Goal: Task Accomplishment & Management: Manage account settings

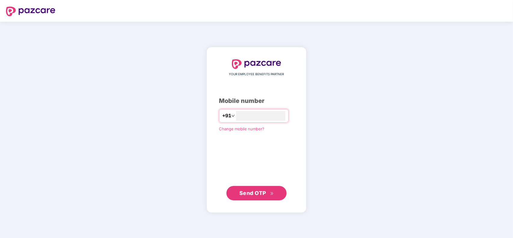
type input "**********"
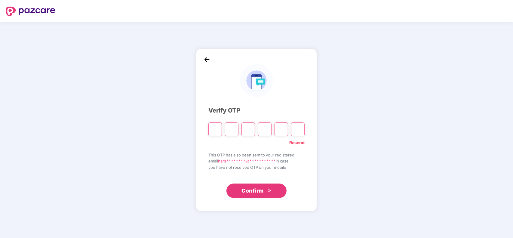
type input "*"
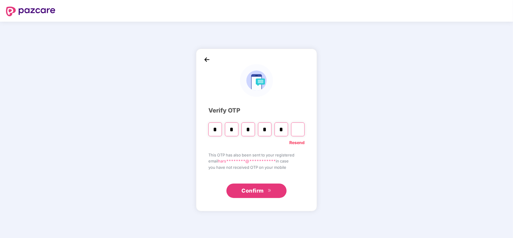
type input "*"
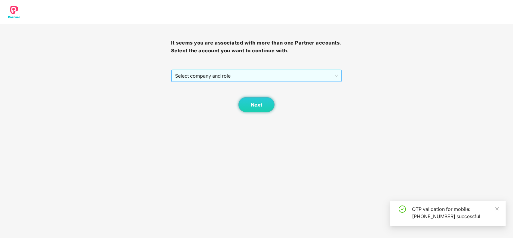
click at [218, 78] on span "Select company and role" at bounding box center [256, 75] width 163 height 11
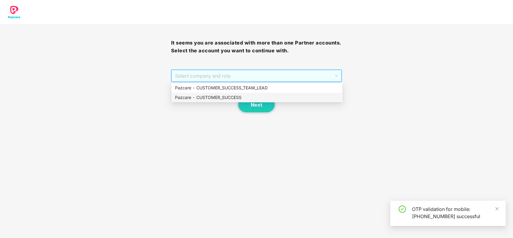
click at [207, 95] on div "Pazcare - CUSTOMER_SUCCESS" at bounding box center [257, 97] width 164 height 7
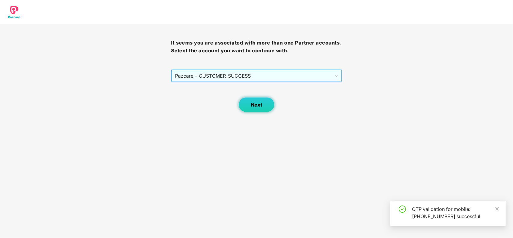
click at [265, 107] on button "Next" at bounding box center [257, 104] width 36 height 15
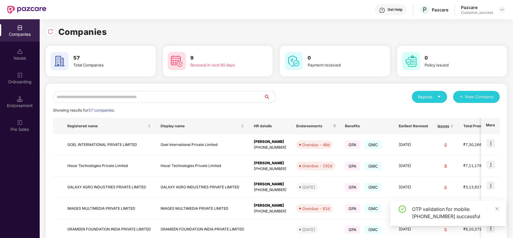
click at [178, 102] on input "text" at bounding box center [158, 97] width 211 height 12
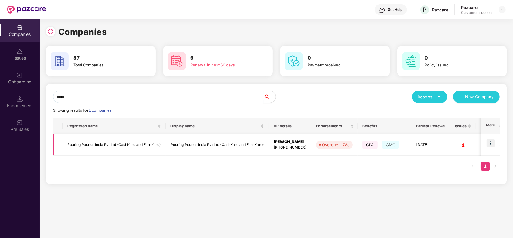
type input "*****"
click at [493, 143] on img at bounding box center [491, 143] width 8 height 8
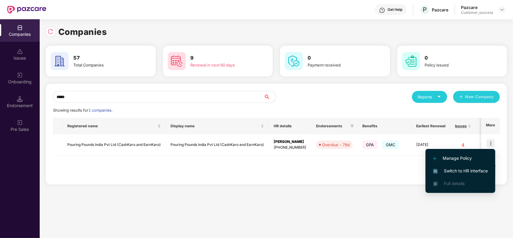
click at [461, 170] on span "Switch to HR interface" at bounding box center [460, 171] width 55 height 7
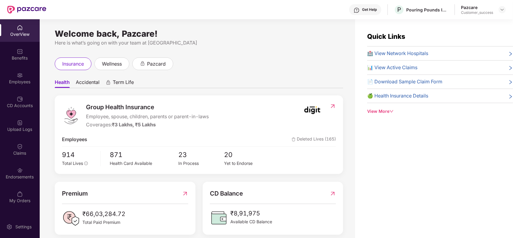
click at [7, 77] on div "Employees" at bounding box center [20, 78] width 40 height 23
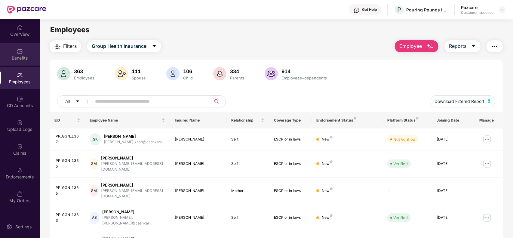
click at [17, 59] on div "Benefits" at bounding box center [20, 58] width 40 height 6
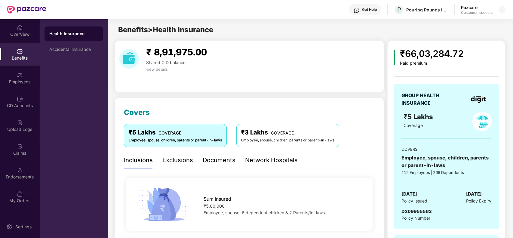
click at [223, 163] on div "Documents" at bounding box center [219, 160] width 33 height 9
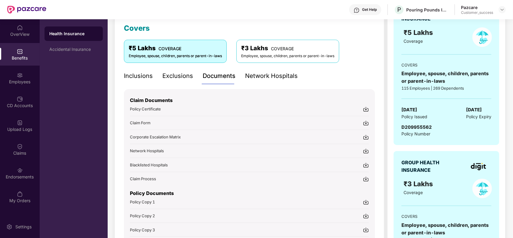
scroll to position [85, 0]
click at [367, 199] on img at bounding box center [366, 202] width 6 height 6
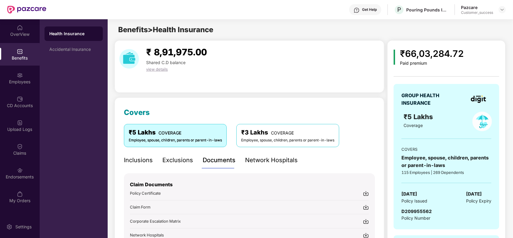
click at [358, 10] on img at bounding box center [357, 10] width 6 height 6
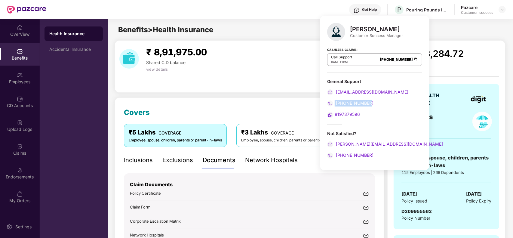
drag, startPoint x: 376, startPoint y: 101, endPoint x: 334, endPoint y: 104, distance: 42.2
click at [334, 104] on div "[PHONE_NUMBER]" at bounding box center [374, 103] width 95 height 7
copy span "[PHONE_NUMBER]"
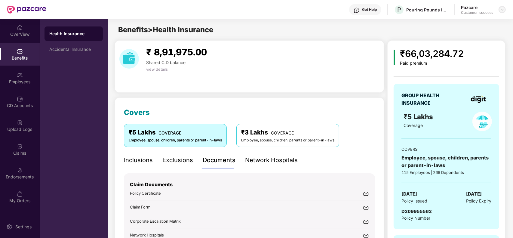
click at [501, 10] on img at bounding box center [502, 9] width 5 height 5
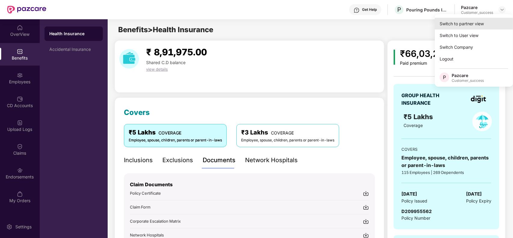
click at [489, 23] on div "Switch to partner view" at bounding box center [474, 24] width 78 height 12
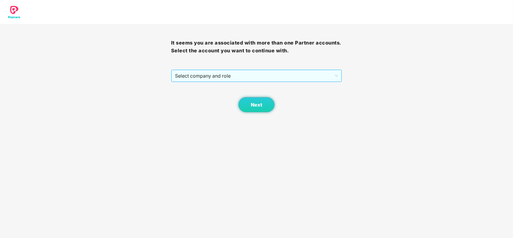
drag, startPoint x: 275, startPoint y: 70, endPoint x: 262, endPoint y: 76, distance: 13.9
click at [262, 76] on div "Select company and role" at bounding box center [257, 76] width 171 height 12
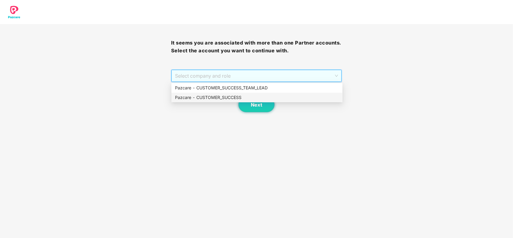
click at [210, 95] on div "Pazcare - CUSTOMER_SUCCESS" at bounding box center [257, 97] width 164 height 7
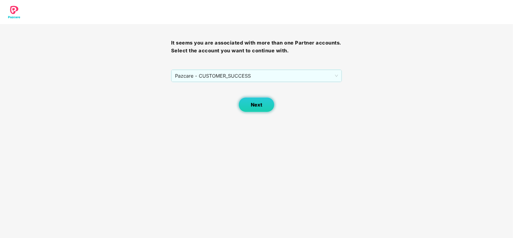
click at [244, 102] on button "Next" at bounding box center [257, 104] width 36 height 15
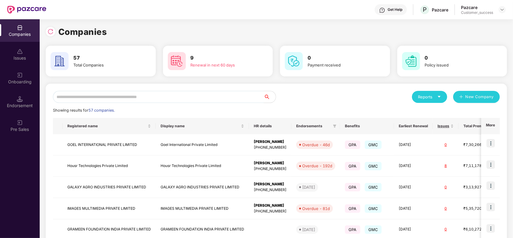
click at [196, 97] on input "text" at bounding box center [158, 97] width 211 height 12
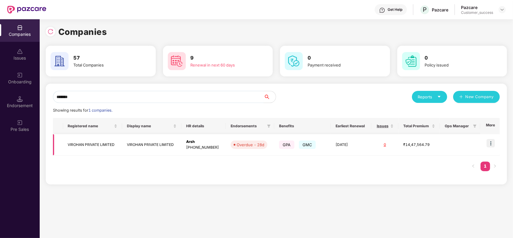
type input "*******"
click at [491, 145] on img at bounding box center [491, 143] width 8 height 8
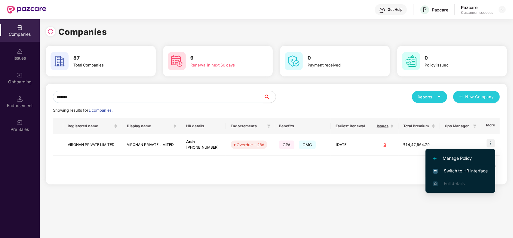
click at [468, 168] on span "Switch to HR interface" at bounding box center [460, 171] width 55 height 7
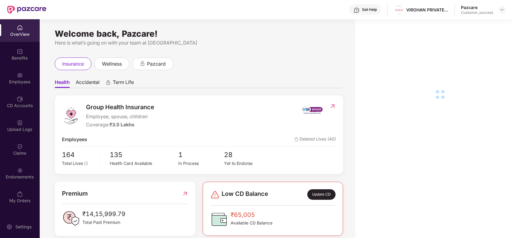
click at [22, 85] on div "Employees" at bounding box center [20, 82] width 40 height 6
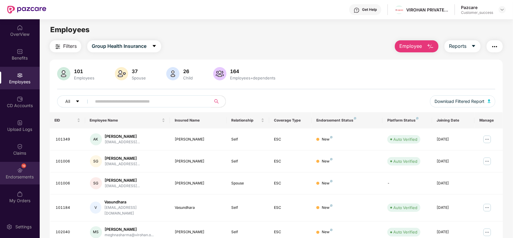
click at [17, 178] on div "Endorsements" at bounding box center [20, 177] width 40 height 6
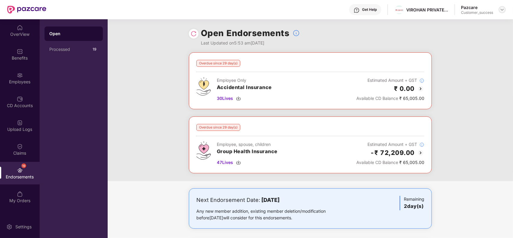
click at [502, 6] on div at bounding box center [502, 9] width 7 height 7
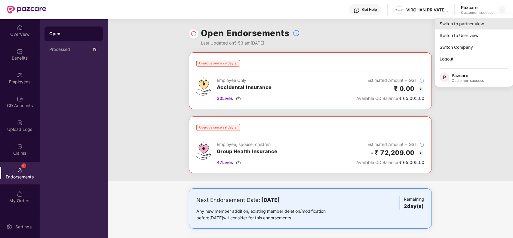
click at [481, 24] on div "Switch to partner view" at bounding box center [474, 24] width 78 height 12
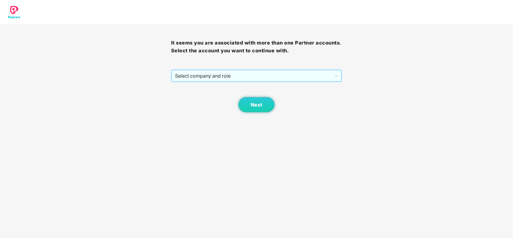
click at [210, 78] on span "Select company and role" at bounding box center [256, 75] width 163 height 11
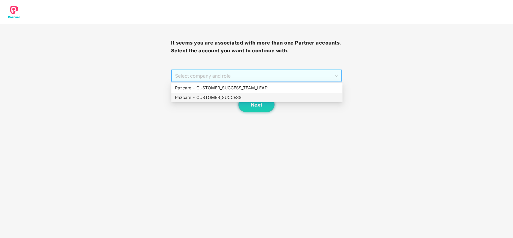
click at [202, 97] on div "Pazcare - CUSTOMER_SUCCESS" at bounding box center [257, 97] width 164 height 7
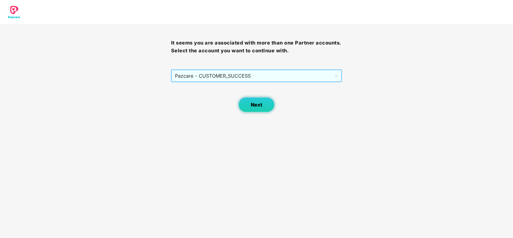
click at [269, 106] on button "Next" at bounding box center [257, 104] width 36 height 15
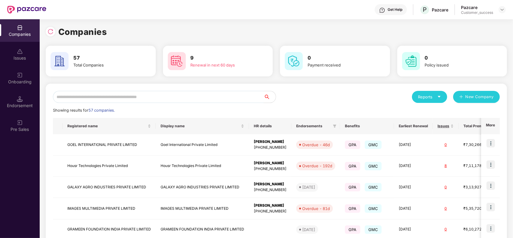
click at [180, 97] on input "text" at bounding box center [158, 97] width 211 height 12
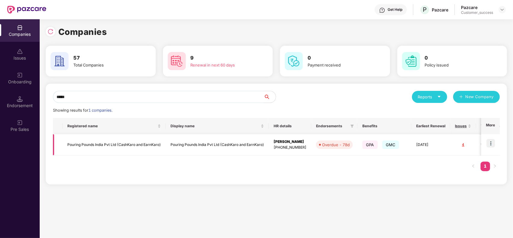
type input "*****"
click at [493, 142] on img at bounding box center [491, 143] width 8 height 8
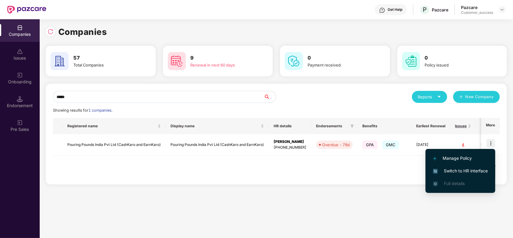
click at [462, 170] on span "Switch to HR interface" at bounding box center [460, 171] width 55 height 7
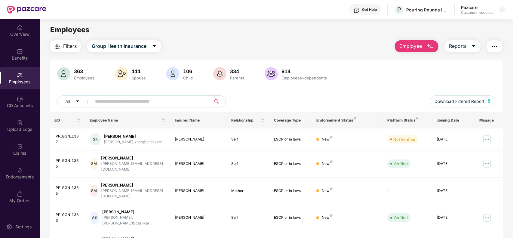
click at [122, 101] on input "text" at bounding box center [149, 101] width 108 height 9
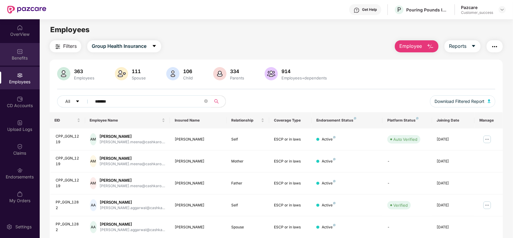
type input "******"
click at [20, 56] on div "Benefits" at bounding box center [20, 58] width 40 height 6
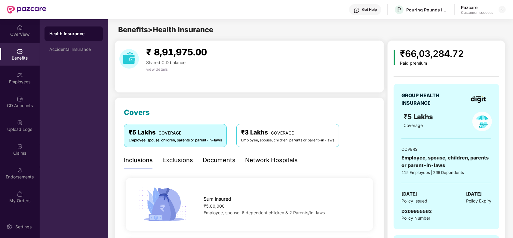
click at [264, 160] on div "Network Hospitals" at bounding box center [271, 160] width 53 height 9
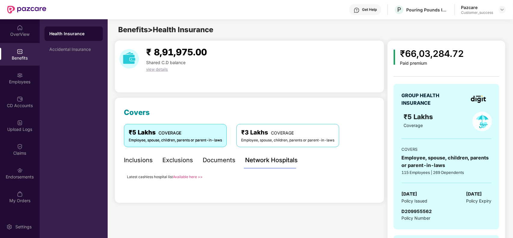
click at [186, 176] on link "Available here >>" at bounding box center [188, 177] width 30 height 5
click at [502, 7] on div at bounding box center [502, 9] width 7 height 7
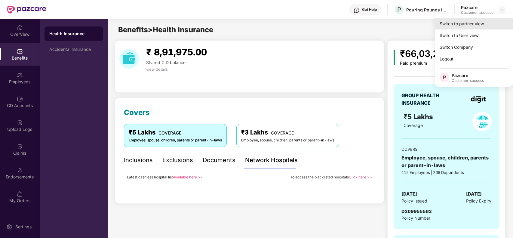
click at [481, 24] on div "Switch to partner view" at bounding box center [474, 24] width 78 height 12
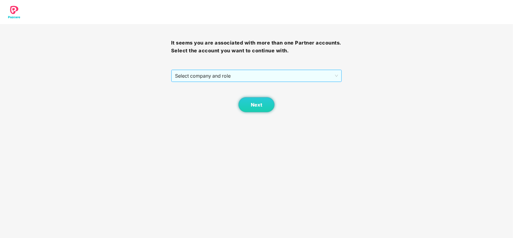
click at [292, 74] on span "Select company and role" at bounding box center [256, 75] width 163 height 11
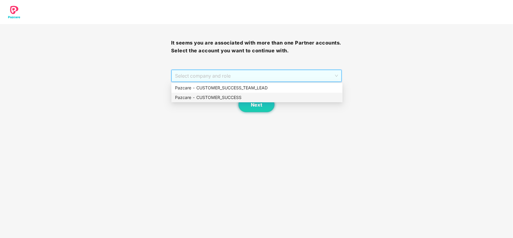
click at [223, 100] on div "Pazcare - CUSTOMER_SUCCESS" at bounding box center [257, 97] width 164 height 7
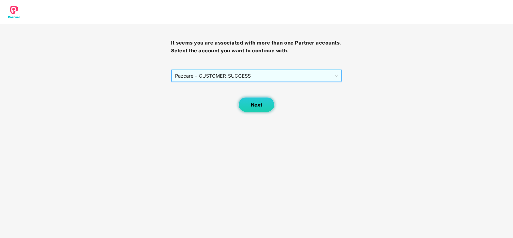
click at [251, 104] on span "Next" at bounding box center [256, 105] width 11 height 6
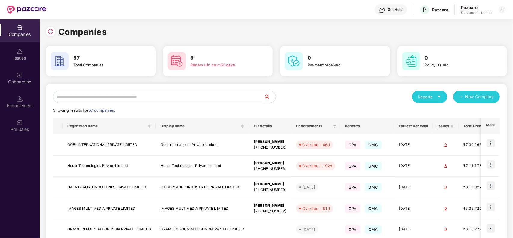
click at [159, 93] on input "text" at bounding box center [158, 97] width 211 height 12
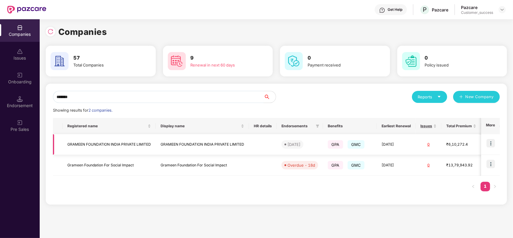
type input "*******"
click at [495, 143] on img at bounding box center [491, 143] width 8 height 8
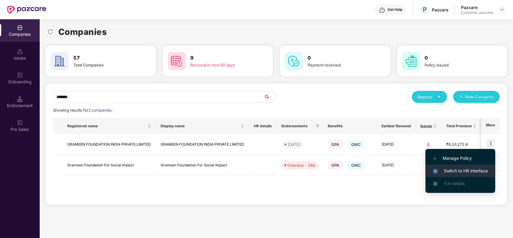
click at [456, 171] on span "Switch to HR interface" at bounding box center [460, 171] width 55 height 7
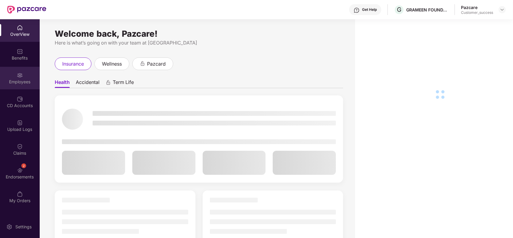
click at [17, 76] on img at bounding box center [20, 75] width 6 height 6
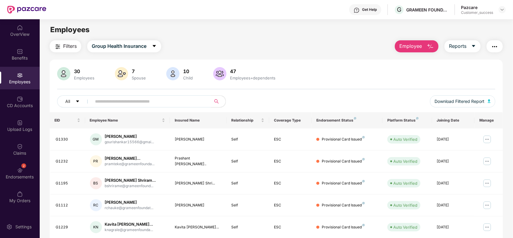
click at [126, 98] on input "text" at bounding box center [149, 101] width 108 height 9
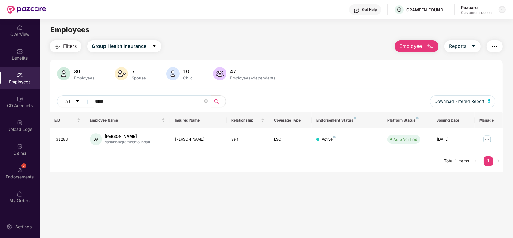
type input "*****"
click at [500, 8] on img at bounding box center [502, 9] width 5 height 5
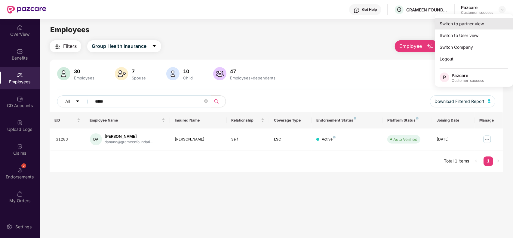
click at [478, 24] on div "Switch to partner view" at bounding box center [474, 24] width 78 height 12
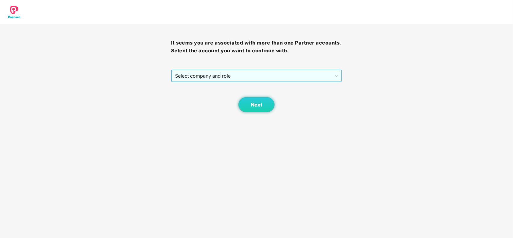
click at [254, 78] on span "Select company and role" at bounding box center [256, 75] width 163 height 11
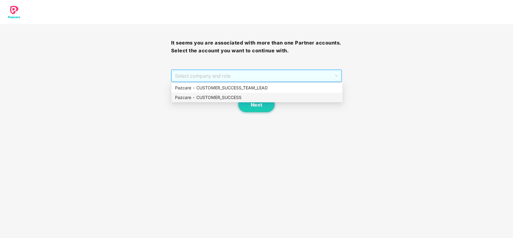
click at [212, 97] on div "Pazcare - CUSTOMER_SUCCESS" at bounding box center [257, 97] width 164 height 7
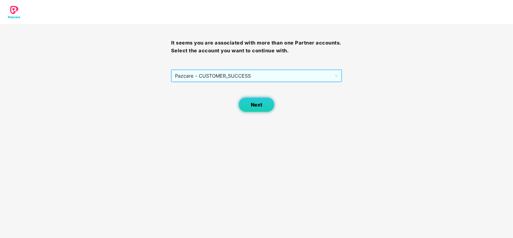
click at [249, 103] on button "Next" at bounding box center [257, 104] width 36 height 15
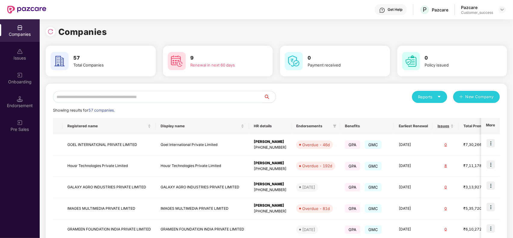
click at [165, 92] on input "text" at bounding box center [158, 97] width 211 height 12
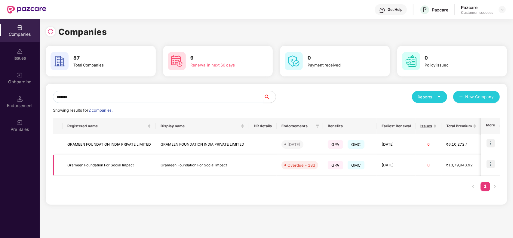
type input "*******"
click at [490, 163] on img at bounding box center [491, 164] width 8 height 8
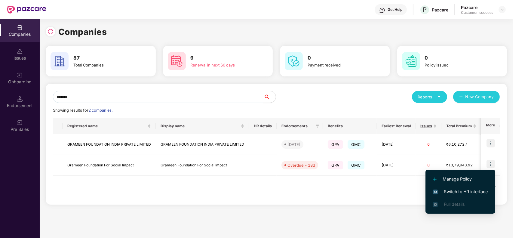
click at [453, 187] on li "Switch to HR interface" at bounding box center [461, 191] width 70 height 13
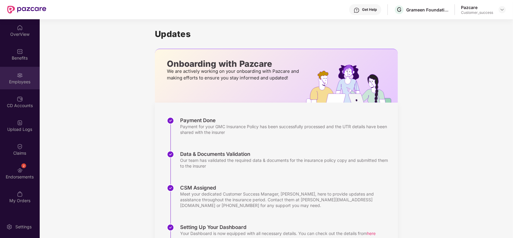
click at [32, 76] on div "Employees" at bounding box center [20, 78] width 40 height 23
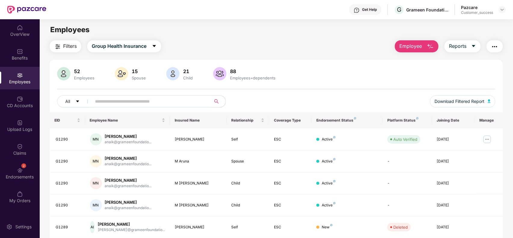
click at [106, 99] on input "text" at bounding box center [149, 101] width 108 height 9
type input "*****"
click at [487, 138] on img at bounding box center [488, 139] width 10 height 10
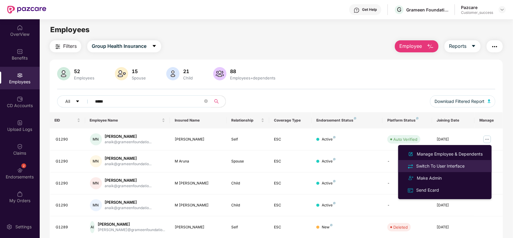
click at [440, 163] on div "Switch To User Interface" at bounding box center [440, 166] width 51 height 7
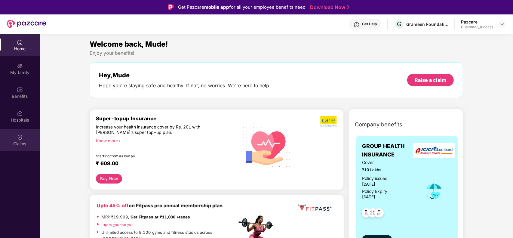
click at [15, 144] on div "Claims" at bounding box center [20, 144] width 40 height 6
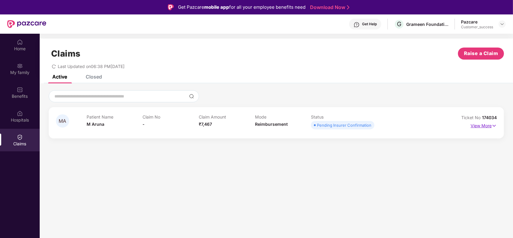
click at [485, 125] on p "View More" at bounding box center [484, 125] width 26 height 8
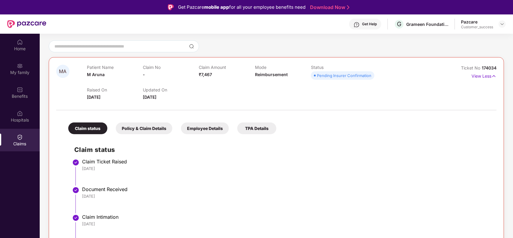
scroll to position [34, 0]
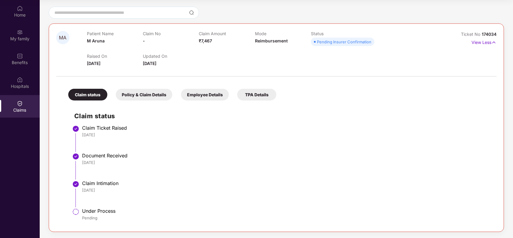
click at [493, 35] on span "174034" at bounding box center [489, 34] width 15 height 5
copy div "No 174034"
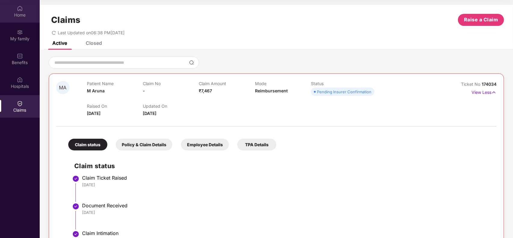
click at [26, 17] on div "Home" at bounding box center [20, 15] width 40 height 6
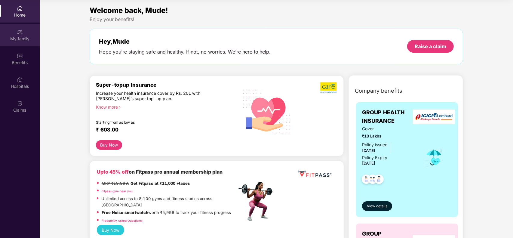
click at [17, 44] on div "My family" at bounding box center [20, 35] width 40 height 23
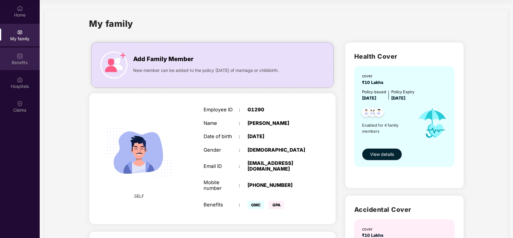
click at [22, 54] on img at bounding box center [20, 56] width 6 height 6
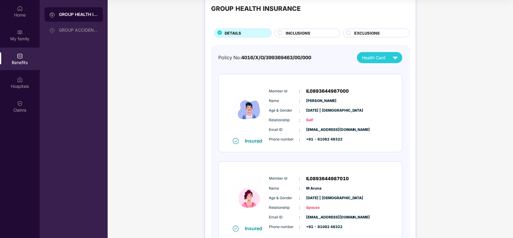
scroll to position [16, 0]
click at [293, 32] on span "INCLUSIONS" at bounding box center [298, 33] width 25 height 6
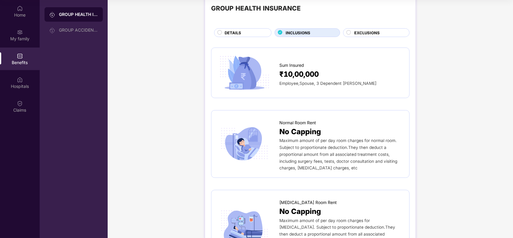
click at [268, 31] on div "DETAILS" at bounding box center [242, 32] width 57 height 9
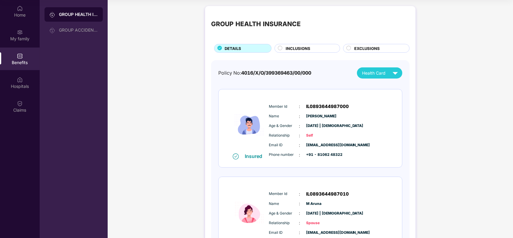
click at [266, 70] on span "4016/X/O/399369463/00/000" at bounding box center [276, 73] width 70 height 6
copy div "Policy No: 4016/X/O/399369463/00/000"
click at [300, 74] on span "4016/X/O/399369463/00/000" at bounding box center [276, 73] width 70 height 6
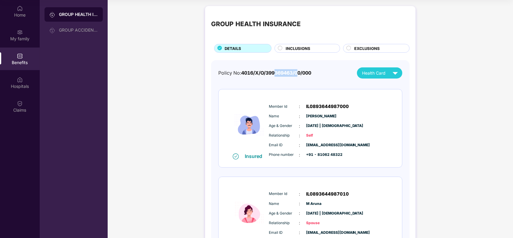
drag, startPoint x: 300, startPoint y: 74, endPoint x: 274, endPoint y: 74, distance: 25.6
click at [274, 74] on span "4016/X/O/399369463/00/000" at bounding box center [276, 73] width 70 height 6
drag, startPoint x: 219, startPoint y: 72, endPoint x: 317, endPoint y: 69, distance: 97.5
click at [317, 69] on div "Policy No: 4016/X/O/399369463/00/000 Health Card" at bounding box center [310, 72] width 184 height 11
copy div "Policy No: 4016/X/O/399369463/00/000"
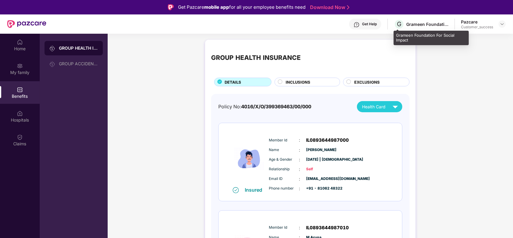
click at [414, 36] on div "Grameen Foundation For Social Impact" at bounding box center [431, 38] width 75 height 14
copy div "Grameen Foundation For Social Impact"
click at [503, 22] on img at bounding box center [502, 24] width 5 height 5
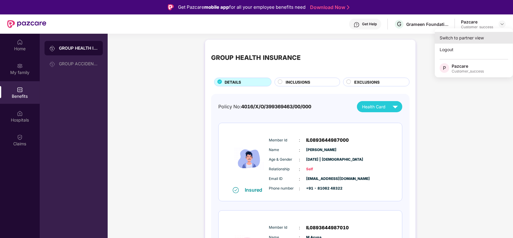
click at [484, 39] on div "Switch to partner view" at bounding box center [474, 38] width 78 height 12
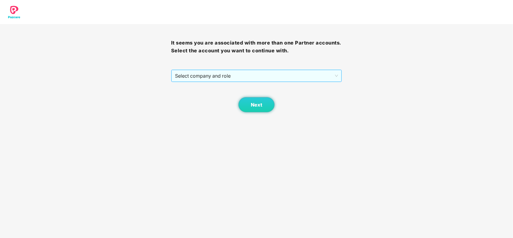
click at [292, 75] on span "Select company and role" at bounding box center [256, 75] width 163 height 11
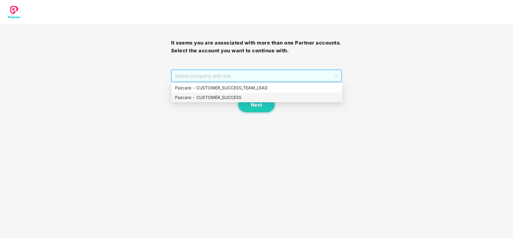
click at [233, 93] on div "Pazcare - CUSTOMER_SUCCESS" at bounding box center [257, 98] width 171 height 10
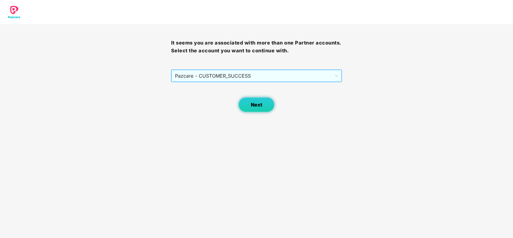
click at [250, 104] on button "Next" at bounding box center [257, 104] width 36 height 15
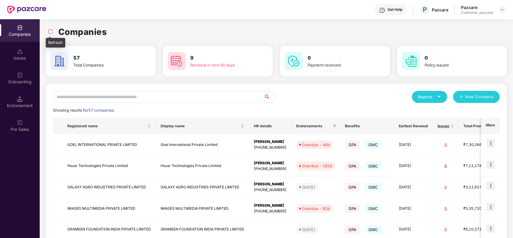
click at [49, 31] on img at bounding box center [51, 32] width 6 height 6
click at [122, 100] on input "text" at bounding box center [158, 97] width 211 height 12
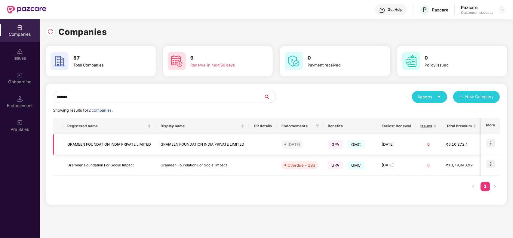
type input "*******"
click at [492, 144] on img at bounding box center [491, 143] width 8 height 8
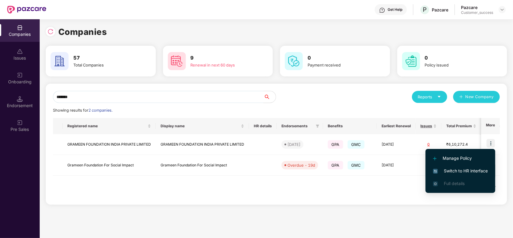
click at [470, 176] on li "Switch to HR interface" at bounding box center [461, 171] width 70 height 13
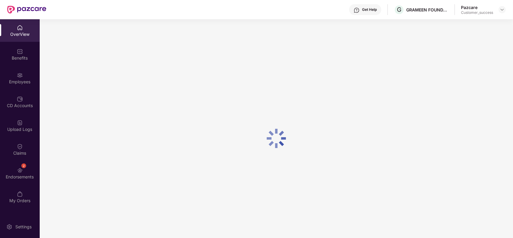
click at [26, 74] on div "Employees" at bounding box center [20, 78] width 40 height 23
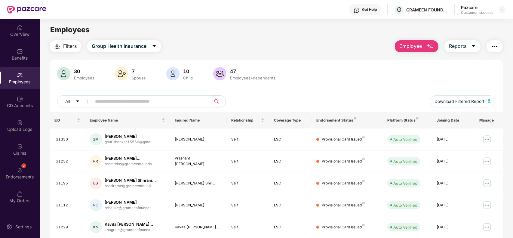
click at [122, 101] on input "text" at bounding box center [149, 101] width 108 height 9
type input "*"
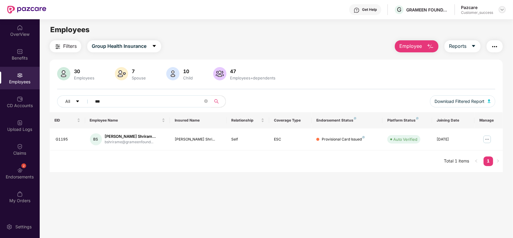
type input "***"
click at [500, 11] on img at bounding box center [502, 9] width 5 height 5
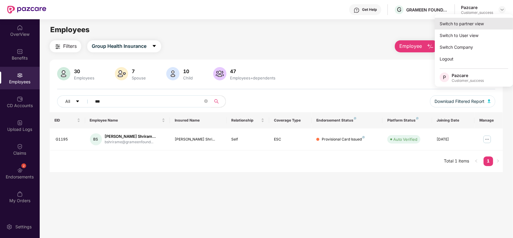
click at [479, 21] on div "Switch to partner view" at bounding box center [474, 24] width 78 height 12
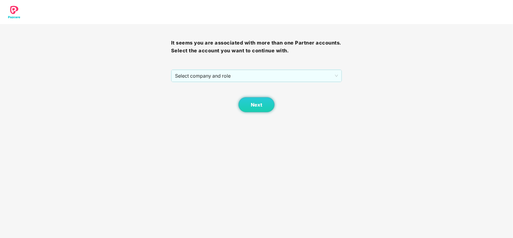
click at [282, 65] on div "It seems you are associated with more than one Partner accounts. Select the acc…" at bounding box center [256, 68] width 171 height 88
click at [264, 74] on span "Select company and role" at bounding box center [256, 75] width 163 height 11
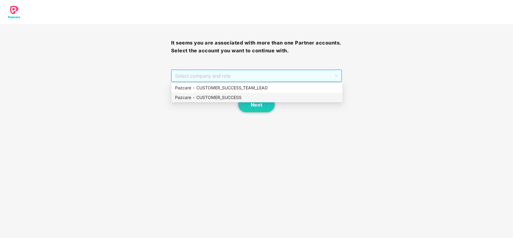
click at [211, 95] on div "Pazcare - CUSTOMER_SUCCESS" at bounding box center [257, 97] width 164 height 7
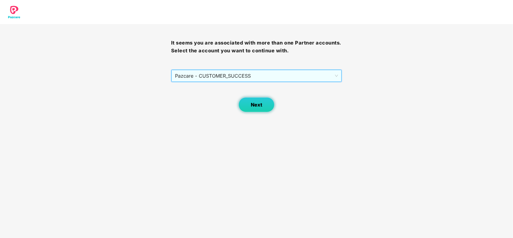
click at [248, 104] on button "Next" at bounding box center [257, 104] width 36 height 15
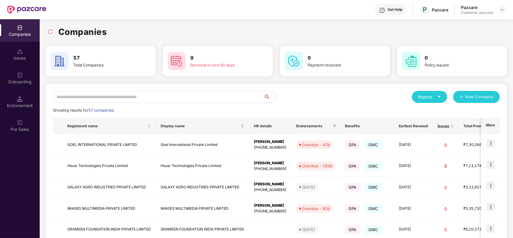
click at [174, 100] on input "text" at bounding box center [158, 97] width 211 height 12
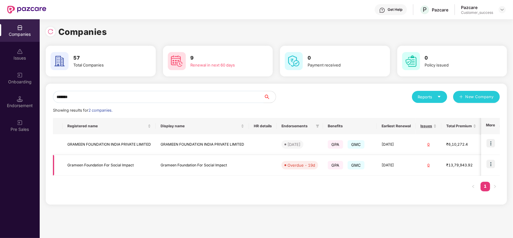
type input "*******"
click at [495, 165] on img at bounding box center [491, 164] width 8 height 8
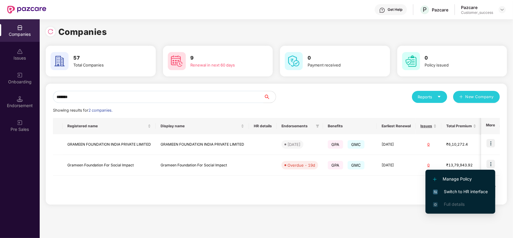
click at [464, 189] on span "Switch to HR interface" at bounding box center [460, 191] width 55 height 7
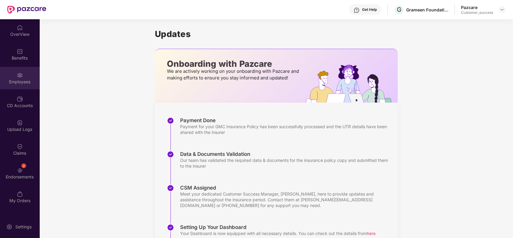
click at [25, 76] on div "Employees" at bounding box center [20, 78] width 40 height 23
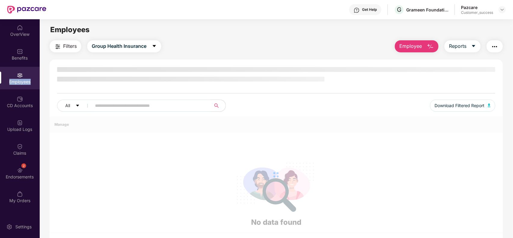
click at [25, 76] on div "Employees" at bounding box center [20, 78] width 40 height 23
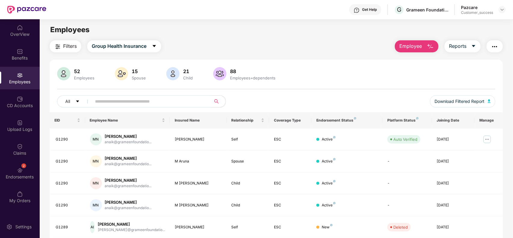
click at [142, 102] on input "text" at bounding box center [149, 101] width 108 height 9
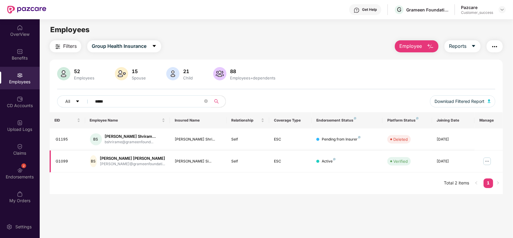
type input "*****"
click at [484, 159] on img at bounding box center [488, 161] width 10 height 10
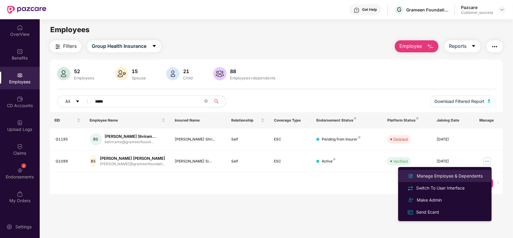
click at [450, 175] on div "Manage Employee & Dependents" at bounding box center [450, 176] width 68 height 7
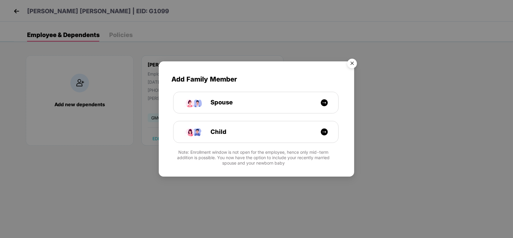
click at [350, 64] on img "Close" at bounding box center [352, 64] width 17 height 17
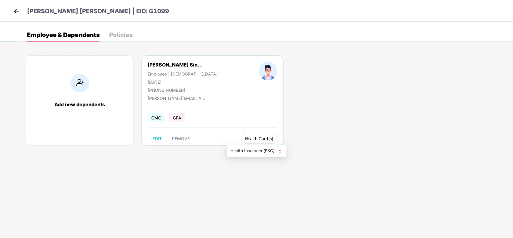
click at [246, 137] on span "Health Card(s)" at bounding box center [259, 138] width 29 height 3
click at [265, 152] on span "Health Insurance(ESC)" at bounding box center [256, 150] width 53 height 7
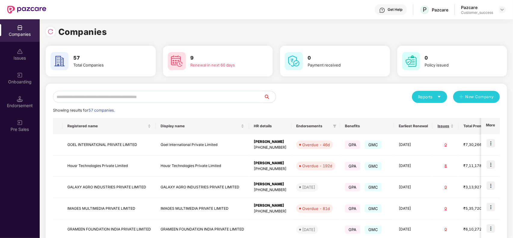
click at [107, 98] on input "text" at bounding box center [158, 97] width 211 height 12
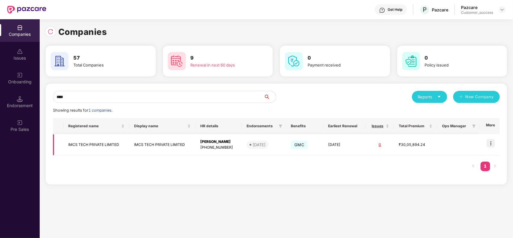
type input "****"
click at [143, 153] on td "IMCS TECH PRIVATE LIMITED" at bounding box center [162, 144] width 66 height 21
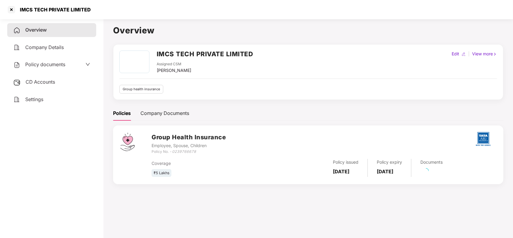
scroll to position [17, 0]
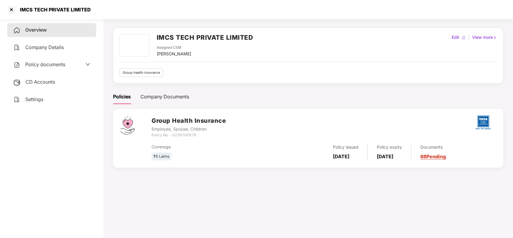
click at [463, 153] on div "Policy issued 30 July 2025 Policy expiry 29 July 2026 Documents 68 Pending" at bounding box center [410, 152] width 172 height 17
click at [446, 153] on div "Documents 68 Pending" at bounding box center [429, 152] width 35 height 17
click at [446, 157] on link "68 Pending" at bounding box center [434, 156] width 26 height 6
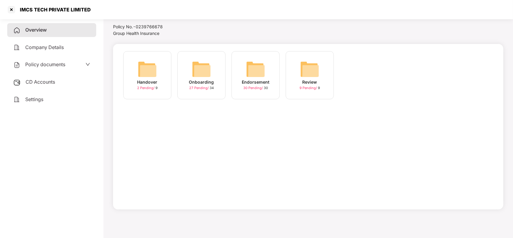
click at [205, 82] on div "Onboarding" at bounding box center [201, 82] width 25 height 7
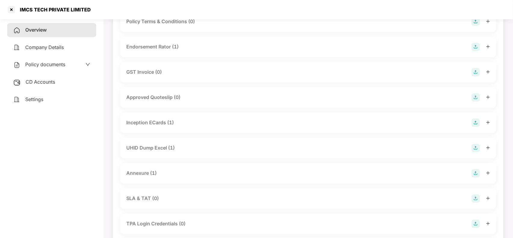
scroll to position [183, 0]
